Goal: Navigation & Orientation: Find specific page/section

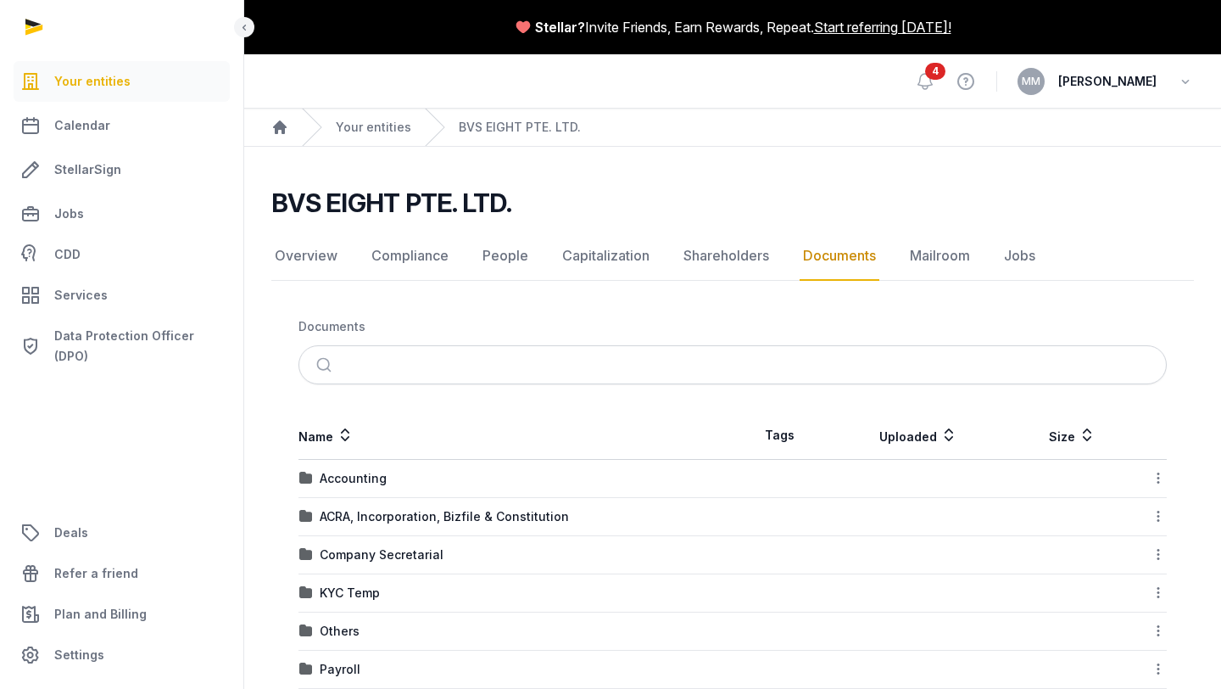
click at [390, 138] on div "Your entities" at bounding box center [356, 127] width 109 height 37
click at [388, 120] on link "Your entities" at bounding box center [373, 127] width 75 height 17
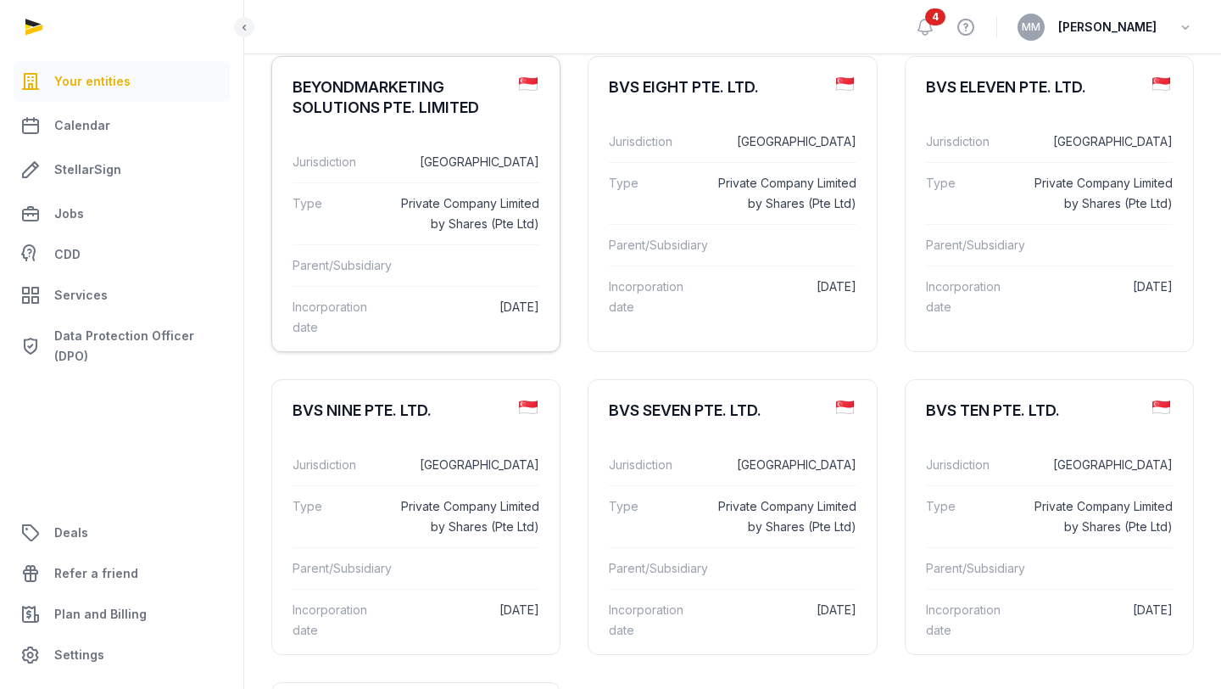
scroll to position [173, 0]
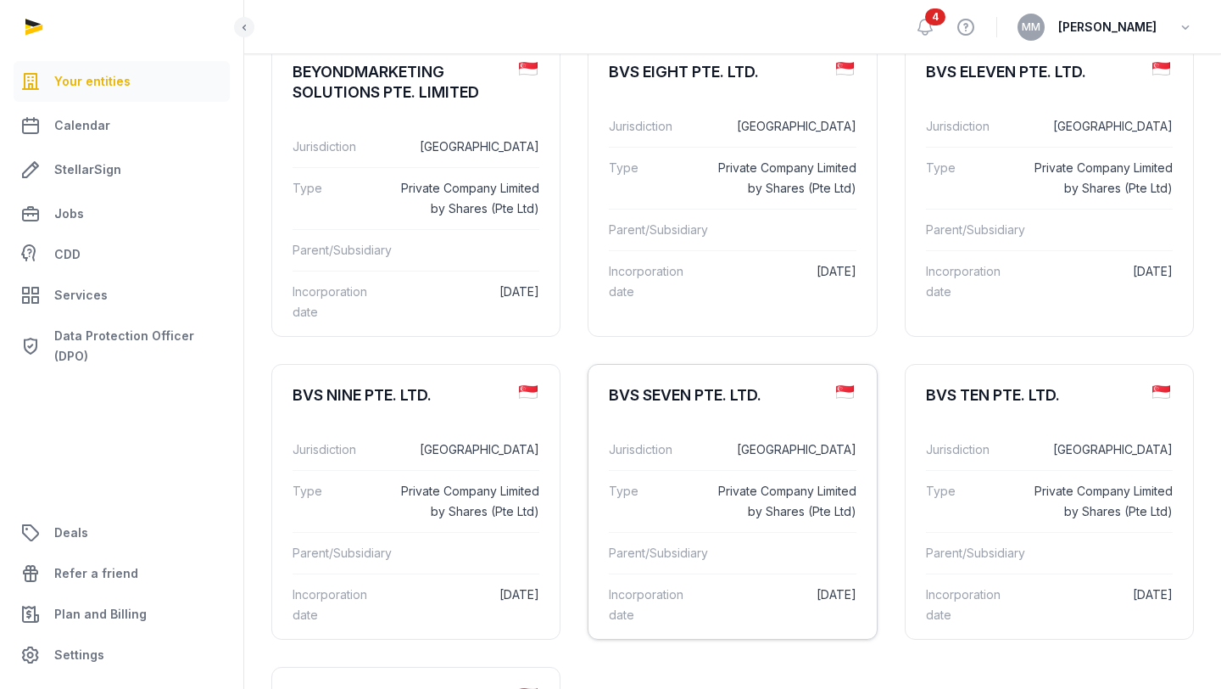
click at [655, 426] on div "BVS SEVEN PTE. LTD." at bounding box center [733, 395] width 288 height 61
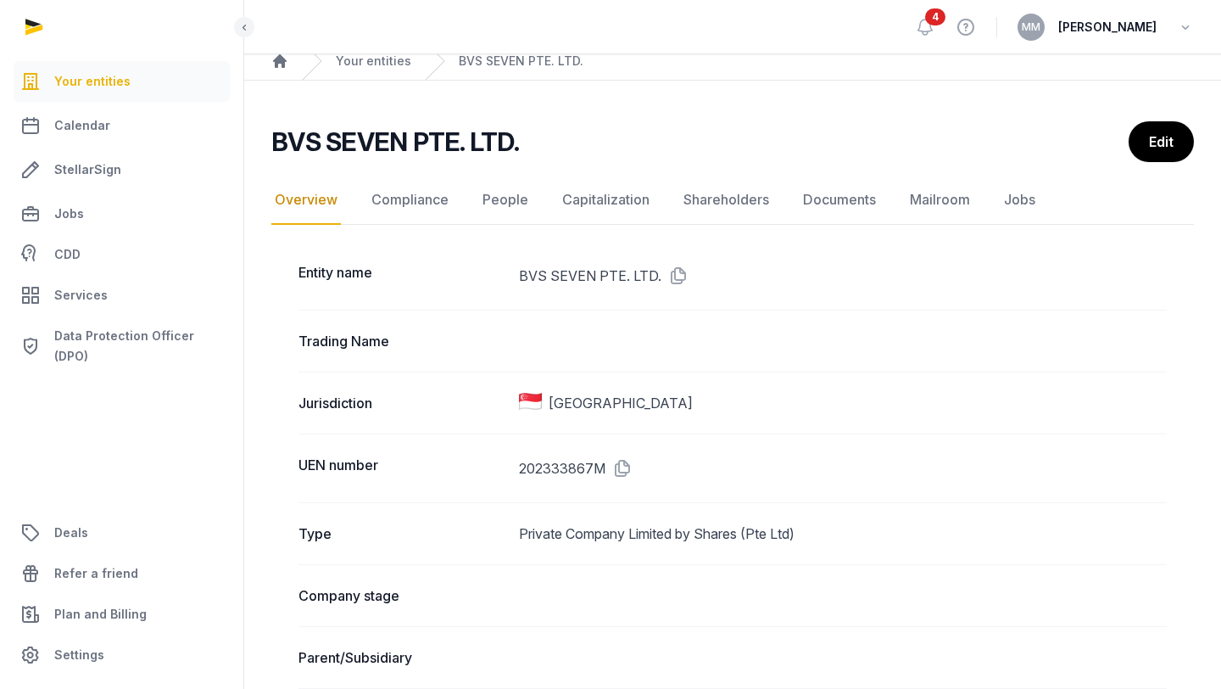
scroll to position [68, 0]
click at [778, 200] on nav "Overview Compliance People Capitalization Shareholders Documents Mailroom Jobs" at bounding box center [732, 198] width 923 height 49
click at [822, 198] on link "Documents" at bounding box center [840, 198] width 80 height 49
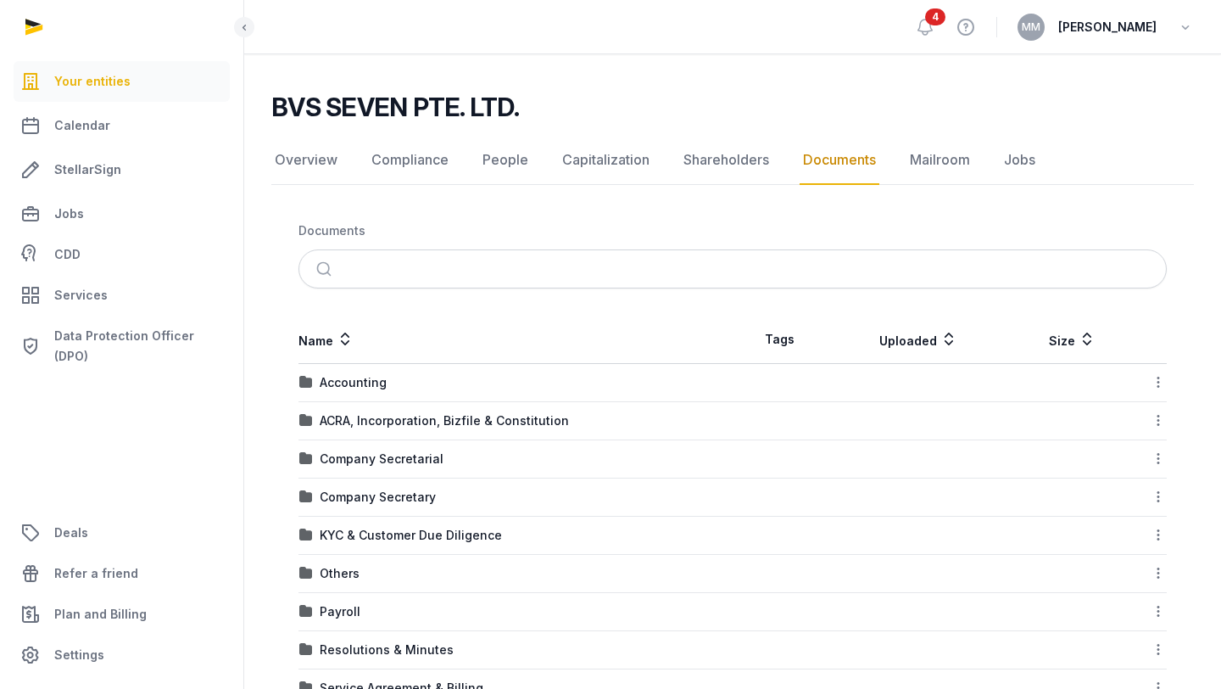
scroll to position [106, 0]
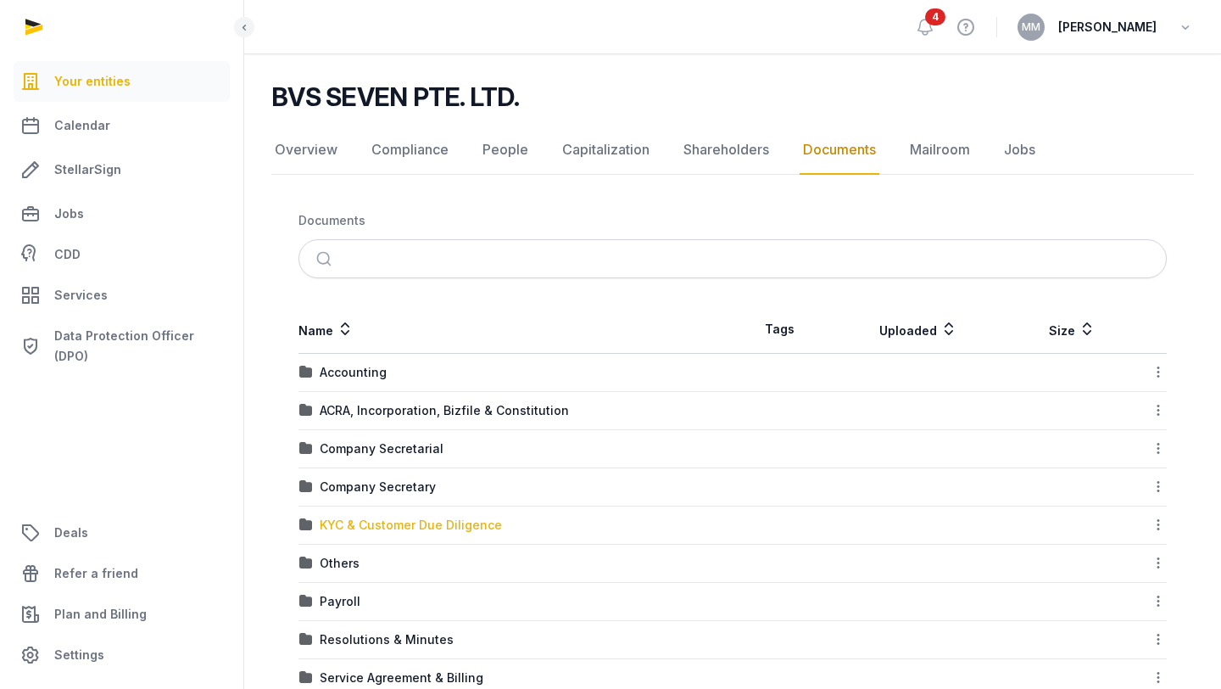
click at [427, 522] on div "KYC & Customer Due Diligence" at bounding box center [411, 525] width 182 height 17
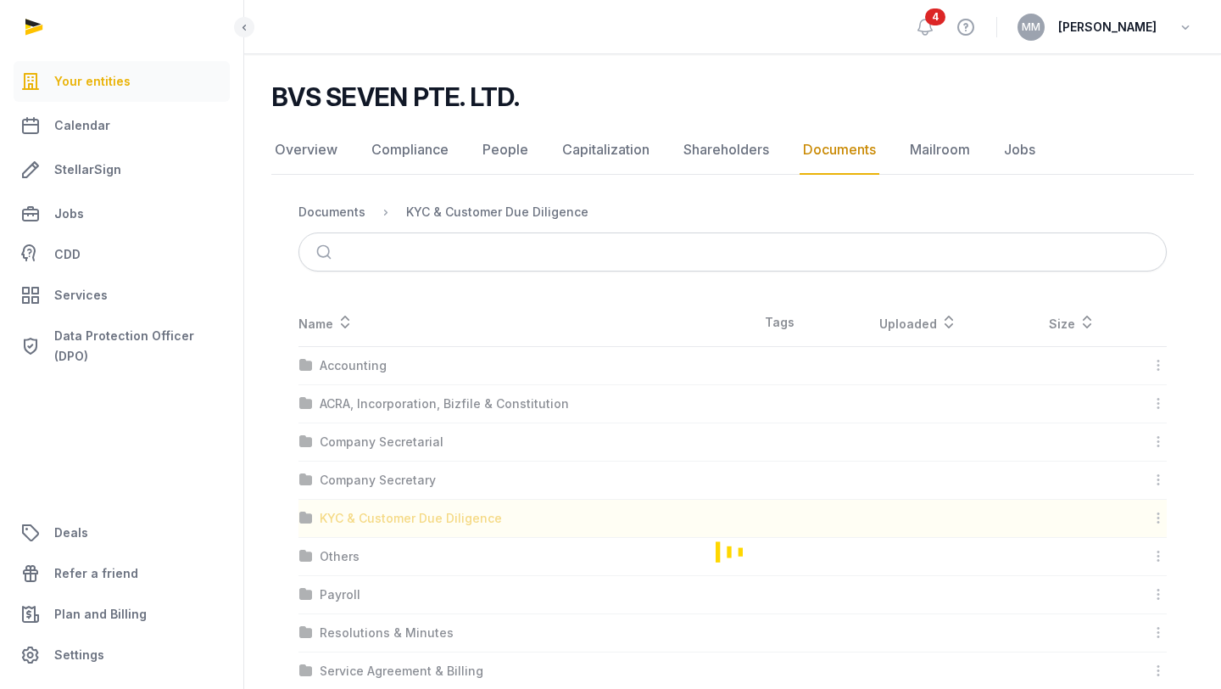
scroll to position [0, 0]
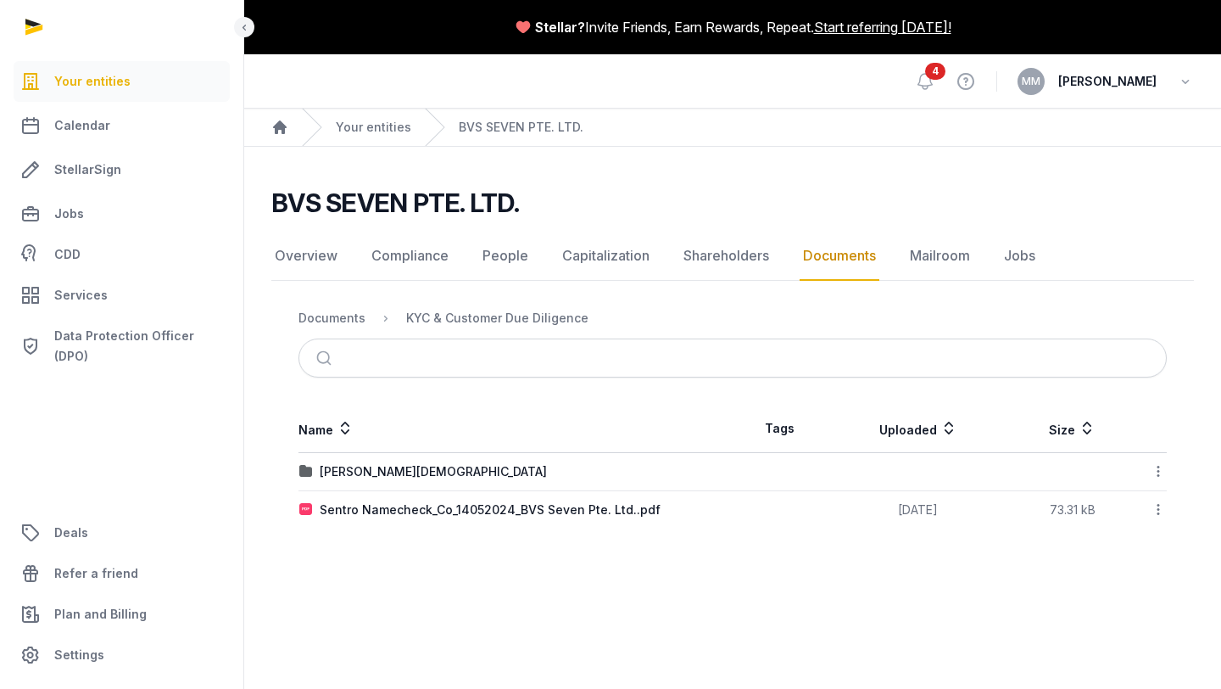
click at [345, 482] on td "[PERSON_NAME][DEMOGRAPHIC_DATA]" at bounding box center [516, 472] width 434 height 38
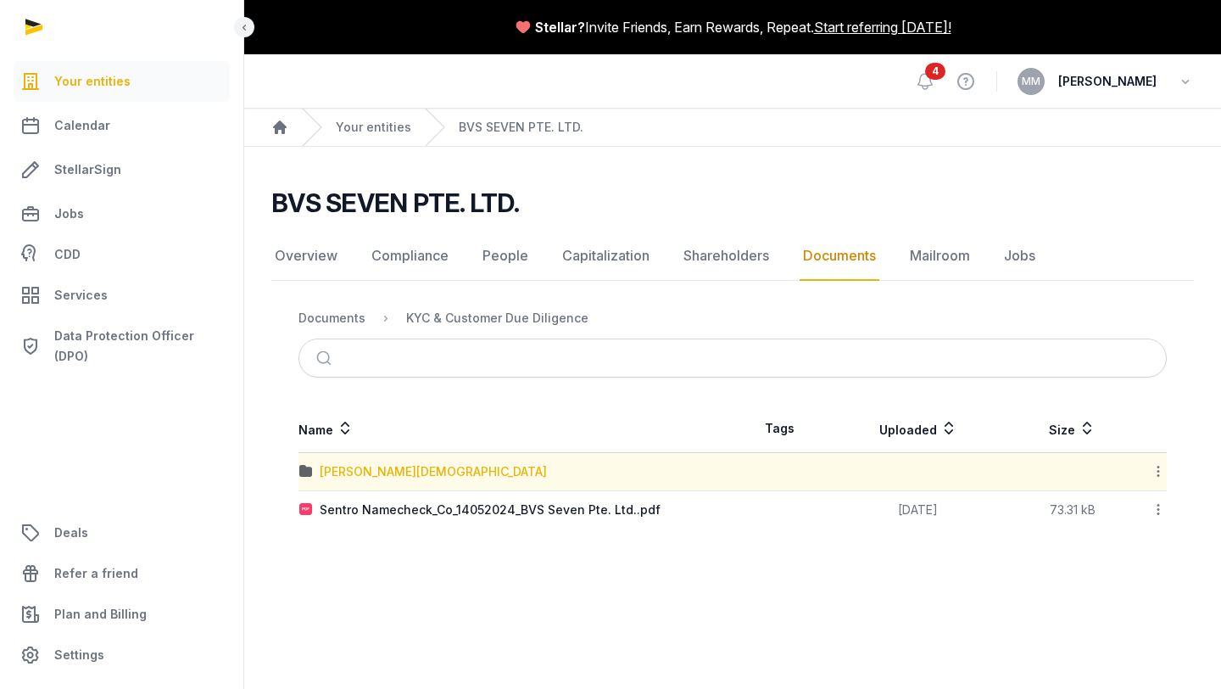
click at [355, 473] on div "[PERSON_NAME][DEMOGRAPHIC_DATA]" at bounding box center [433, 471] width 227 height 17
click at [0, 0] on div "Loading" at bounding box center [0, 0] width 0 height 0
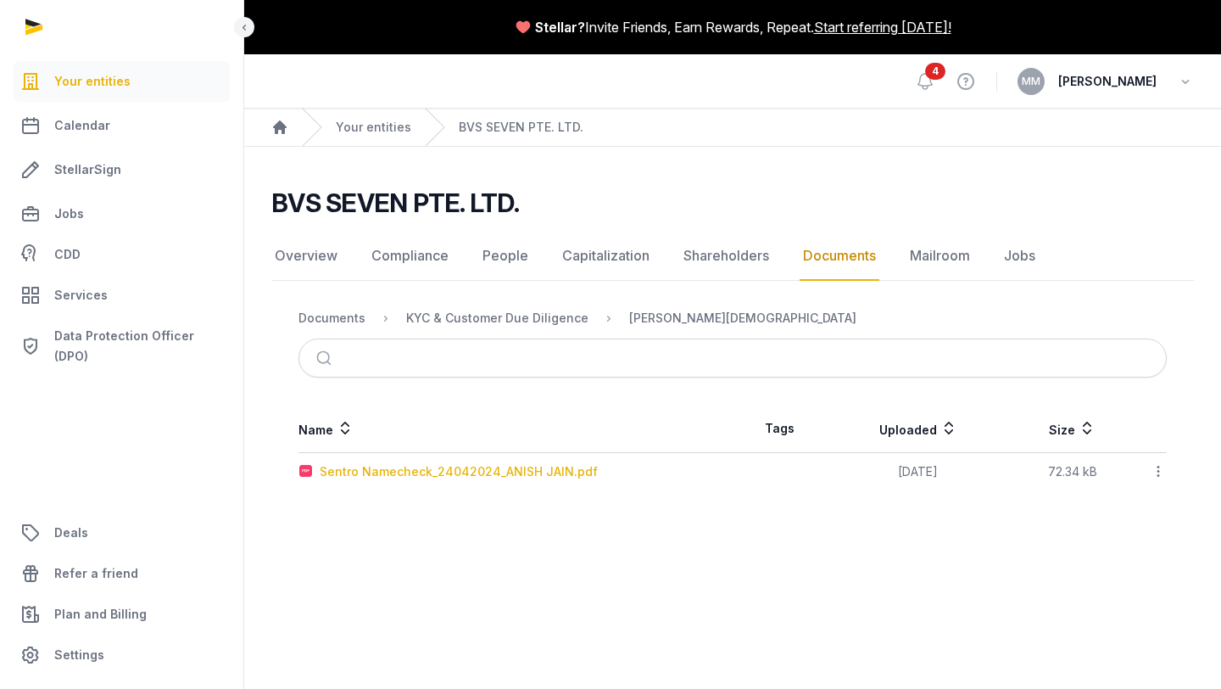
click at [355, 473] on div "Sentro Namecheck_24042024_ANISH JAIN.pdf" at bounding box center [459, 471] width 278 height 17
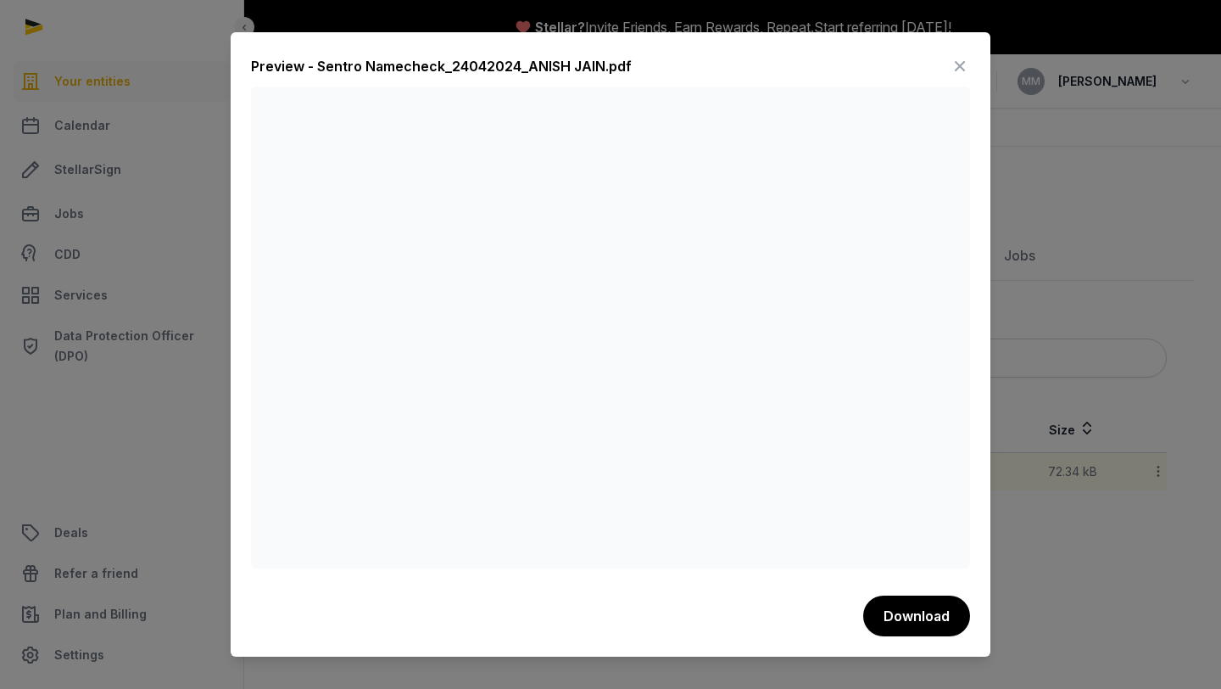
click at [1004, 435] on div at bounding box center [610, 344] width 1221 height 689
click at [959, 59] on icon at bounding box center [960, 66] width 20 height 27
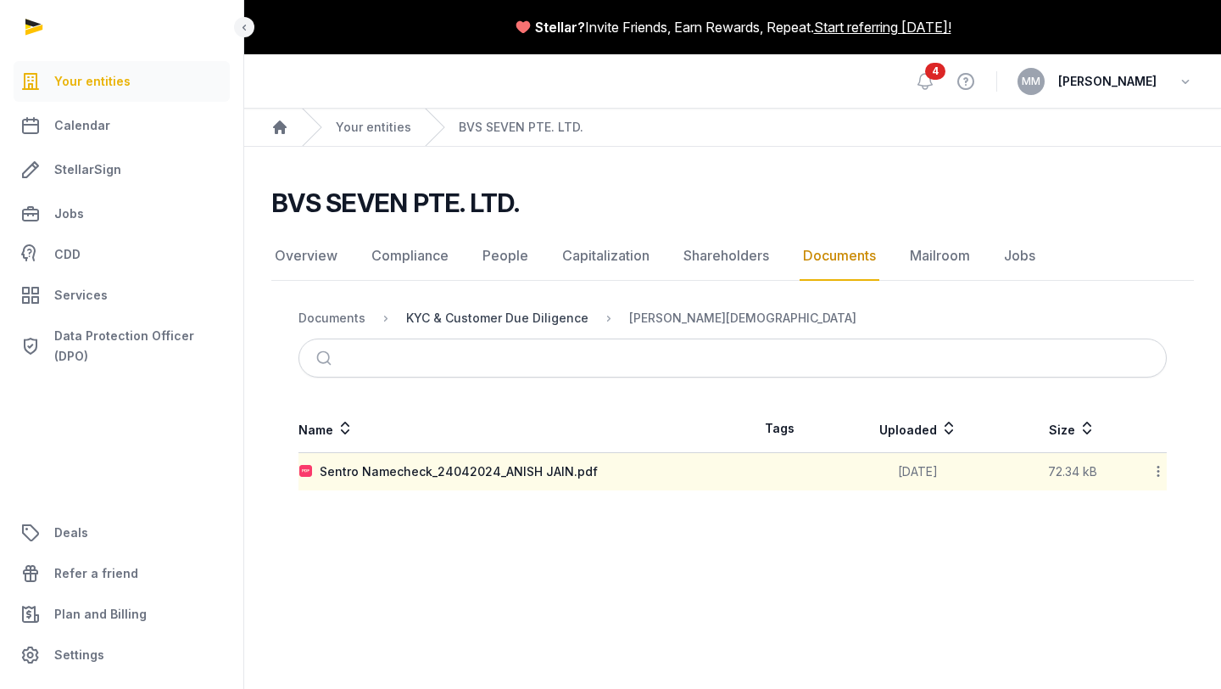
click at [527, 321] on div "KYC & Customer Due Diligence" at bounding box center [497, 318] width 182 height 17
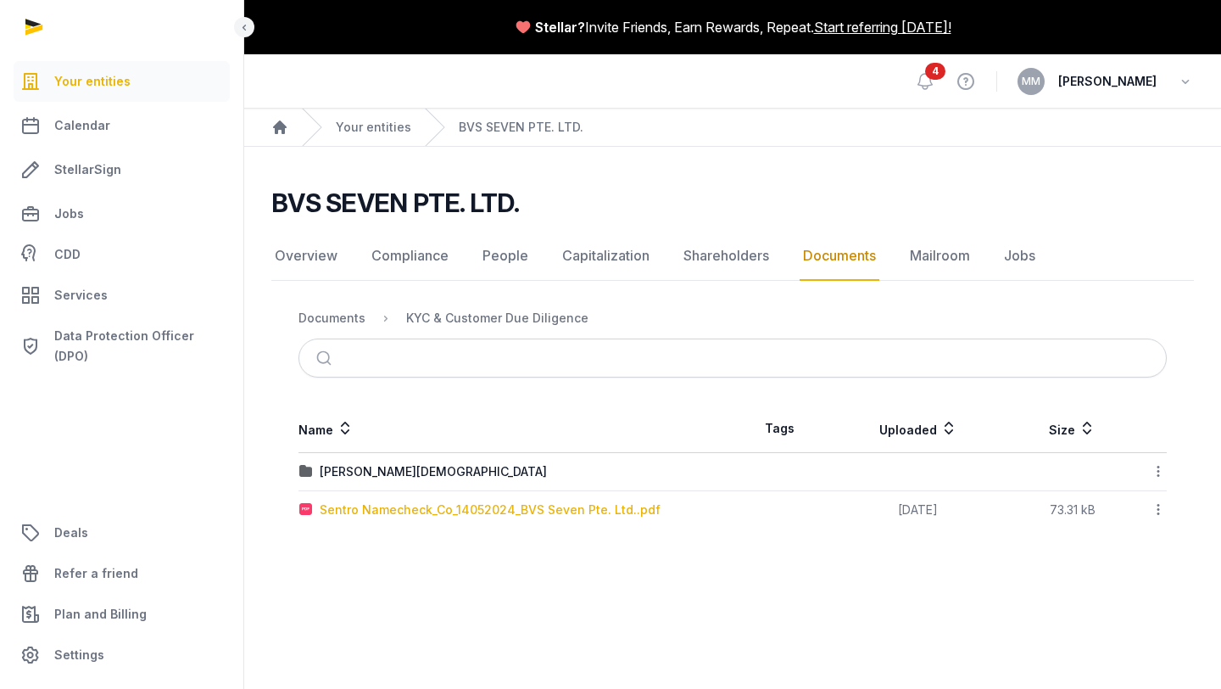
click at [547, 516] on div "Sentro Namecheck_Co_14052024_BVS Seven Pte. Ltd..pdf" at bounding box center [490, 509] width 341 height 17
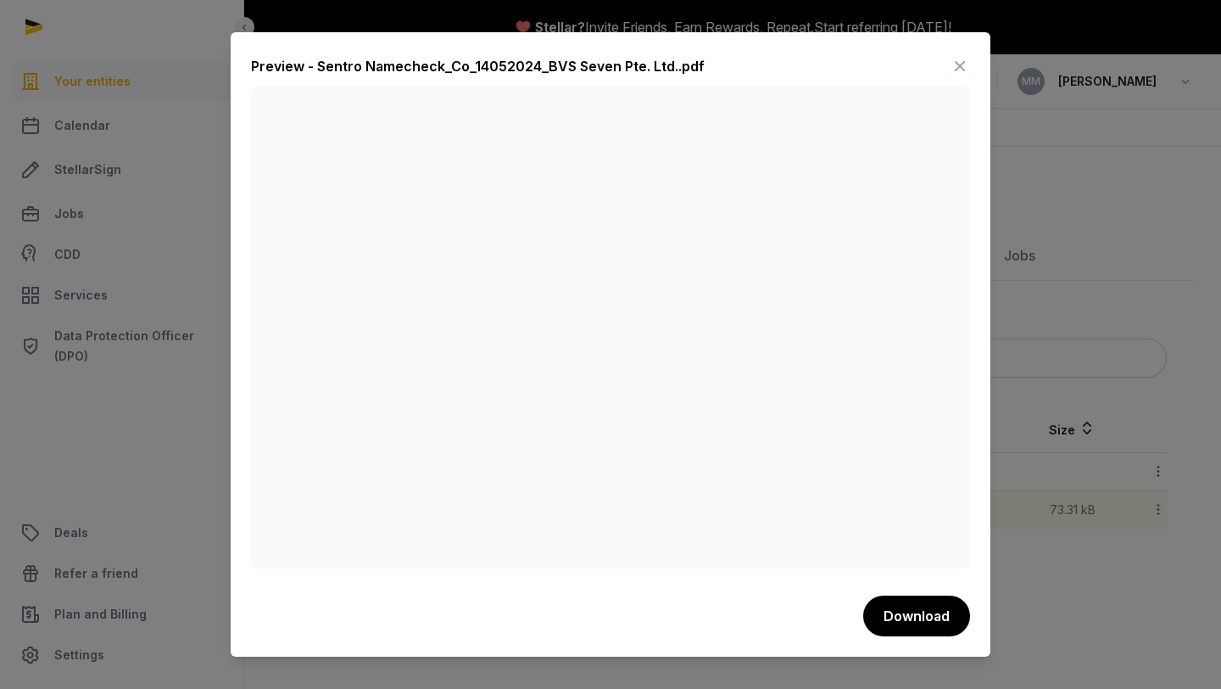
click at [962, 70] on icon at bounding box center [960, 66] width 20 height 27
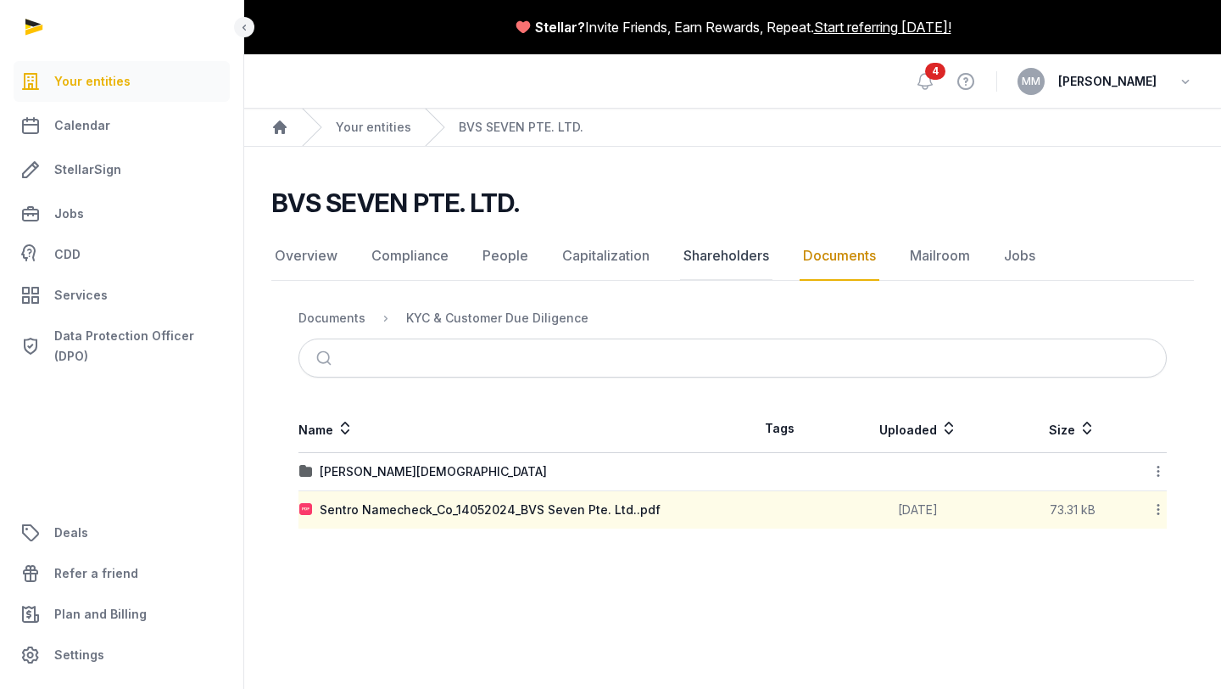
click at [714, 264] on link "Shareholders" at bounding box center [726, 256] width 92 height 49
